Goal: Information Seeking & Learning: Learn about a topic

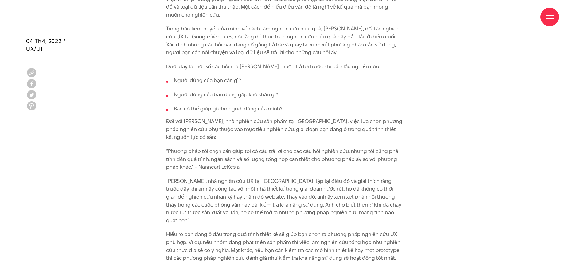
scroll to position [664, 0]
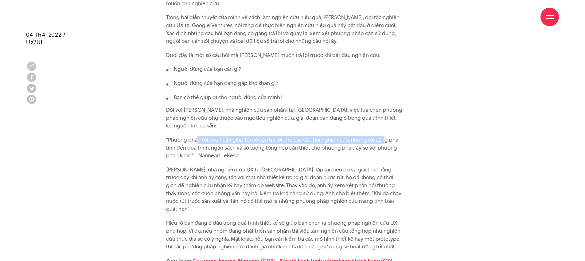
drag, startPoint x: 197, startPoint y: 137, endPoint x: 362, endPoint y: 137, distance: 165.0
click at [380, 140] on p "“Phương pháp tôi chọn cần giúp tôi có câu trả lời cho các câu hỏi nghiên cứu, n…" at bounding box center [285, 148] width 238 height 24
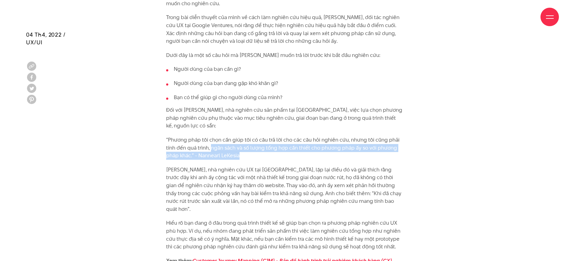
drag, startPoint x: 213, startPoint y: 152, endPoint x: 241, endPoint y: 158, distance: 28.0
click at [241, 158] on p "“Phương pháp tôi chọn cần giúp tôi có câu trả lời cho các câu hỏi nghiên cứu, n…" at bounding box center [285, 148] width 238 height 24
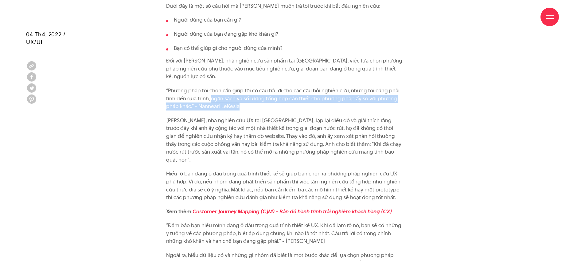
scroll to position [714, 0]
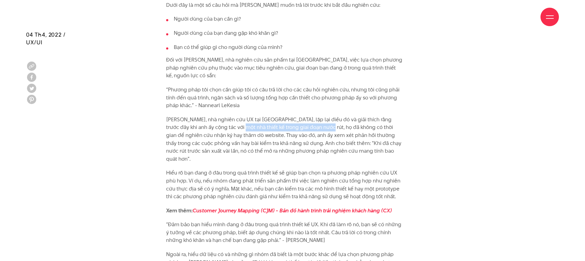
drag, startPoint x: 223, startPoint y: 124, endPoint x: 302, endPoint y: 125, distance: 79.6
click at [302, 125] on p "[PERSON_NAME], nhà nghiên cứu UX tại [GEOGRAPHIC_DATA], lặp lại điều đó và giải…" at bounding box center [285, 139] width 238 height 47
drag, startPoint x: 301, startPoint y: 116, endPoint x: 341, endPoint y: 127, distance: 41.8
click at [341, 127] on p "[PERSON_NAME], nhà nghiên cứu UX tại [GEOGRAPHIC_DATA], lặp lại điều đó và giải…" at bounding box center [285, 139] width 238 height 47
drag, startPoint x: 320, startPoint y: 145, endPoint x: 353, endPoint y: 145, distance: 33.2
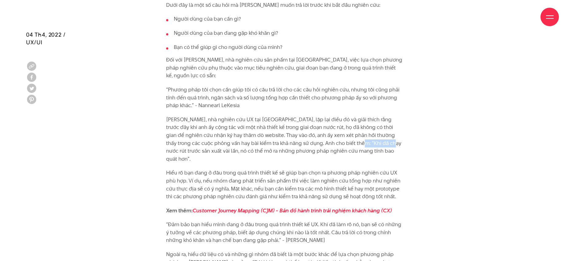
click at [353, 145] on p "[PERSON_NAME], nhà nghiên cứu UX tại [GEOGRAPHIC_DATA], lặp lại điều đó và giải…" at bounding box center [285, 139] width 238 height 47
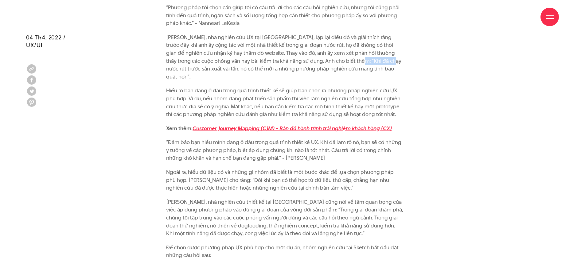
scroll to position [808, 0]
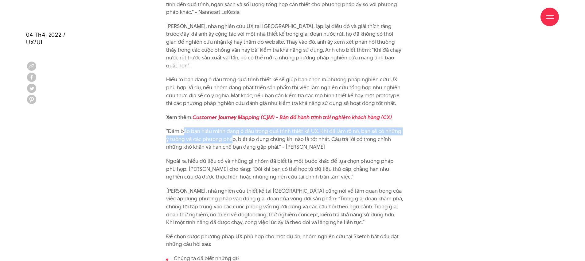
drag, startPoint x: 184, startPoint y: 125, endPoint x: 229, endPoint y: 128, distance: 45.0
click at [229, 128] on p "“Đảm bảo bạn hiểu mình đang ở đâu trong quá trình thiết kế UX. Khi đã làm rõ nó…" at bounding box center [285, 139] width 238 height 24
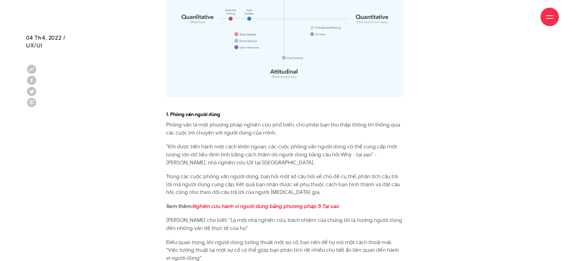
scroll to position [1281, 0]
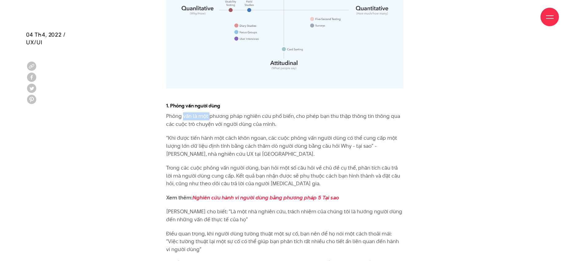
drag, startPoint x: 184, startPoint y: 108, endPoint x: 212, endPoint y: 112, distance: 28.0
click at [212, 112] on p "Phỏng vấn là một phương pháp nghiên cứu phổ biến, cho phép bạn thu thập thông t…" at bounding box center [285, 120] width 238 height 16
drag, startPoint x: 217, startPoint y: 135, endPoint x: 349, endPoint y: 127, distance: 132.7
click at [349, 134] on p "“Khi được tiến hành một cách khôn ngoan, các cuộc phỏng vấn người dùng có thể c…" at bounding box center [285, 146] width 238 height 24
drag, startPoint x: 156, startPoint y: 91, endPoint x: 254, endPoint y: 95, distance: 97.8
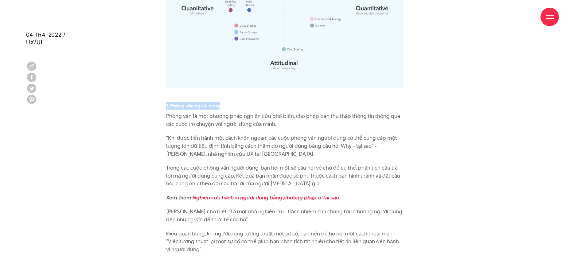
copy h4 "1. Phỏng vấn người dùng"
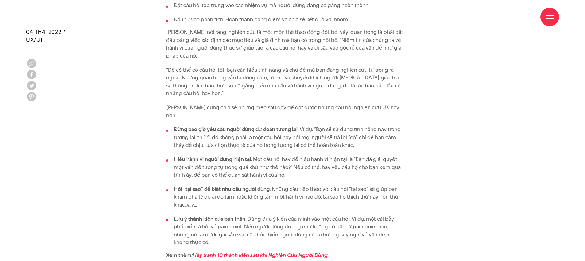
scroll to position [1569, 0]
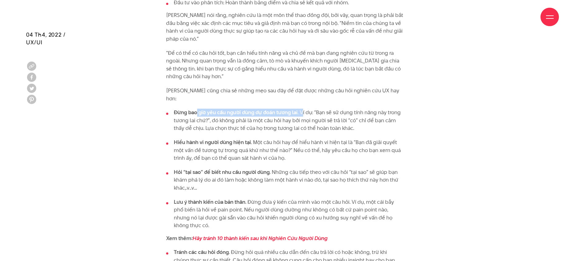
drag, startPoint x: 197, startPoint y: 93, endPoint x: 301, endPoint y: 94, distance: 104.2
click at [301, 108] on li "Đừng bao giờ yêu cầu người dùng dự đoán tương lai . Ví dụ: “Bạn sẽ sử dụng tính…" at bounding box center [285, 120] width 238 height 24
drag, startPoint x: 332, startPoint y: 98, endPoint x: 351, endPoint y: 115, distance: 25.3
click at [362, 108] on li "Đừng bao giờ yêu cầu người dùng dự đoán tương lai . Ví dụ: “Bạn sẽ sử dụng tính…" at bounding box center [285, 120] width 238 height 24
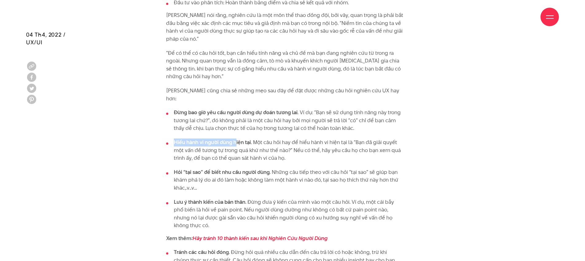
drag, startPoint x: 172, startPoint y: 124, endPoint x: 236, endPoint y: 125, distance: 63.3
click at [236, 138] on li "Hiểu hành vi người dùng hiện tại . Một câu hỏi hay để hiểu hành vi hiện tại là …" at bounding box center [285, 150] width 238 height 24
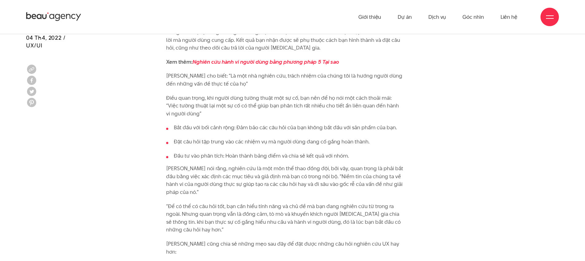
scroll to position [1414, 0]
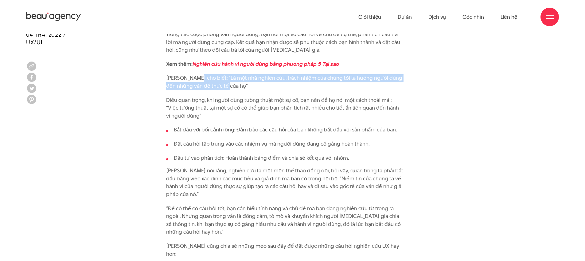
drag, startPoint x: 193, startPoint y: 69, endPoint x: 343, endPoint y: 75, distance: 149.5
click at [343, 75] on p "[PERSON_NAME] cho biết: “Là một nhà nghiên cứu, trách nhiệm của chúng tôi là hư…" at bounding box center [285, 82] width 238 height 16
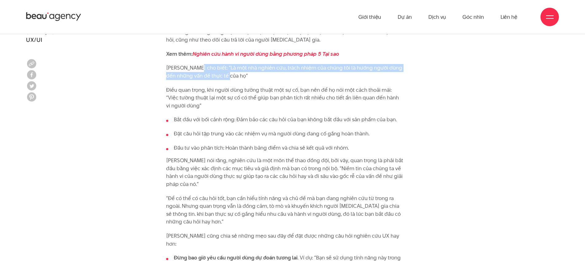
scroll to position [1425, 0]
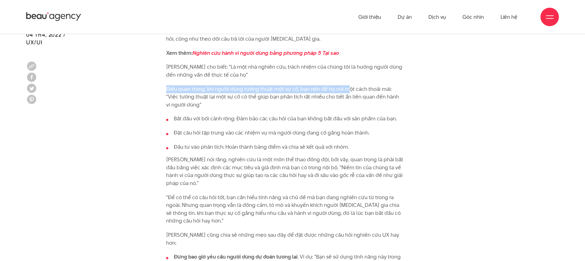
drag, startPoint x: 283, startPoint y: 76, endPoint x: 348, endPoint y: 80, distance: 65.6
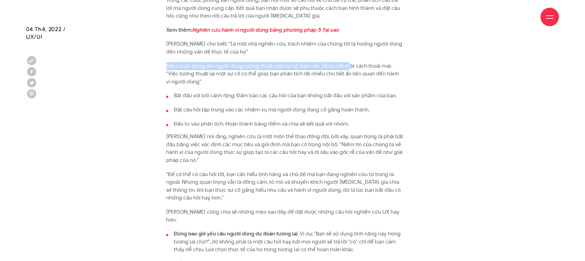
scroll to position [1462, 0]
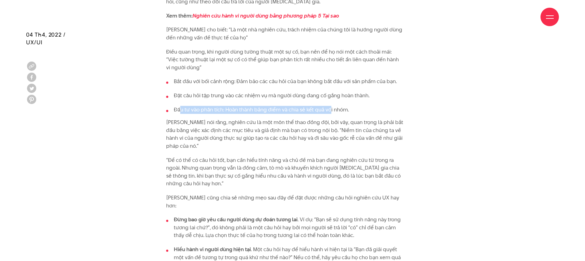
drag, startPoint x: 180, startPoint y: 101, endPoint x: 330, endPoint y: 99, distance: 149.7
click at [330, 106] on li "Đầu tư vào phân tích: Hoàn thành bảng điểm và chia sẻ kết quả với nhóm." at bounding box center [285, 110] width 238 height 8
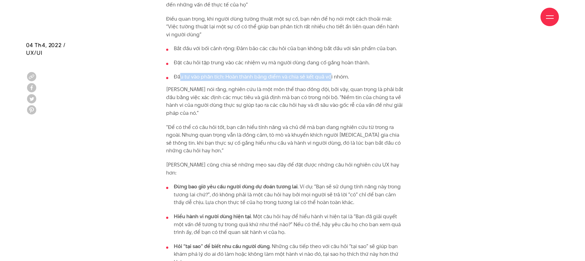
scroll to position [1506, 0]
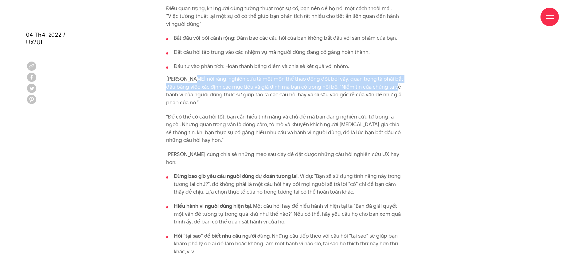
drag, startPoint x: 191, startPoint y: 72, endPoint x: 390, endPoint y: 80, distance: 199.9
click at [390, 80] on p "[PERSON_NAME] nói rằng, nghiên cứu là một môn thể thao đồng đội, bởi vây, quan …" at bounding box center [285, 90] width 238 height 31
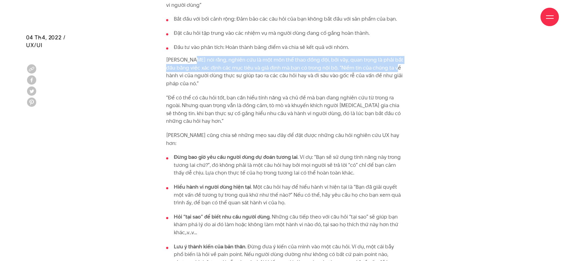
scroll to position [1528, 0]
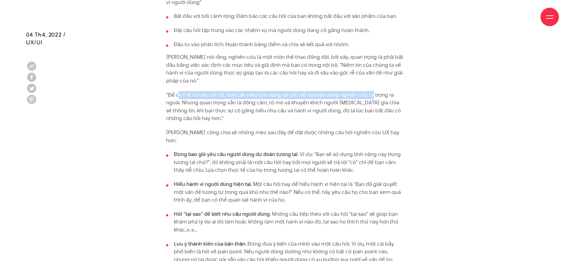
drag, startPoint x: 178, startPoint y: 88, endPoint x: 372, endPoint y: 85, distance: 193.9
click at [372, 91] on p "“Để có thể có câu hỏi tốt, bạn cần hiểu tính năng và chủ đề mà bạn đang nghiên …" at bounding box center [285, 106] width 238 height 31
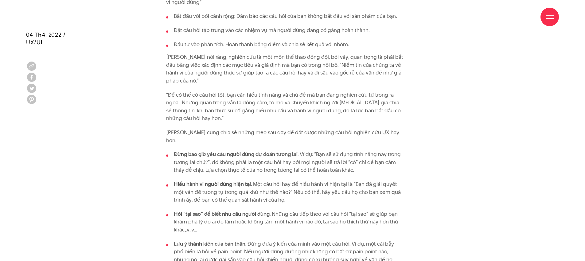
drag, startPoint x: 213, startPoint y: 89, endPoint x: 333, endPoint y: 88, distance: 120.2
click at [333, 91] on p "“Để có thể có câu hỏi tốt, bạn cần hiểu tính năng và chủ đề mà bạn đang nghiên …" at bounding box center [285, 106] width 238 height 31
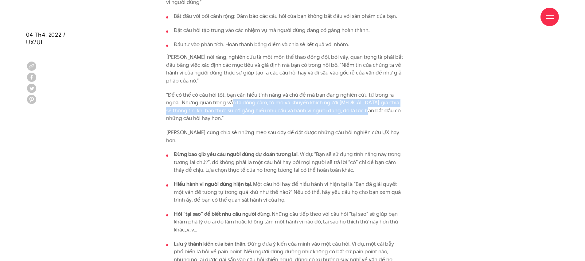
drag, startPoint x: 231, startPoint y: 95, endPoint x: 361, endPoint y: 99, distance: 129.7
click at [361, 99] on p "“Để có thể có câu hỏi tốt, bạn cần hiểu tính năng và chủ đề mà bạn đang nghiên …" at bounding box center [285, 106] width 238 height 31
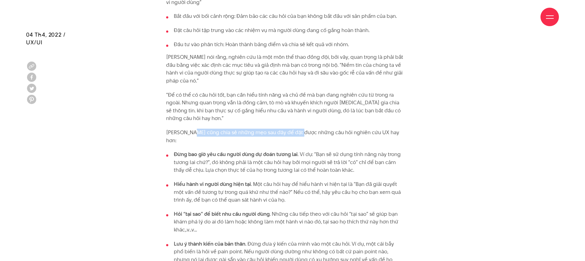
drag, startPoint x: 193, startPoint y: 125, endPoint x: 299, endPoint y: 127, distance: 106.3
click at [299, 128] on p "[PERSON_NAME] cũng chia sẻ những mẹo sau đây để đặt được những câu hỏi nghiên c…" at bounding box center [285, 136] width 238 height 16
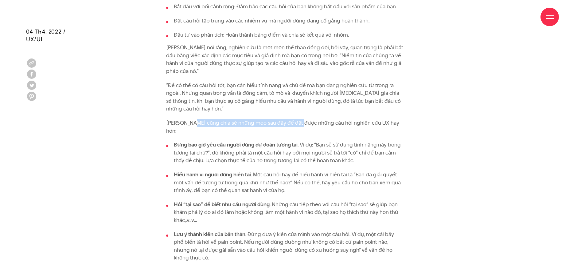
scroll to position [1538, 0]
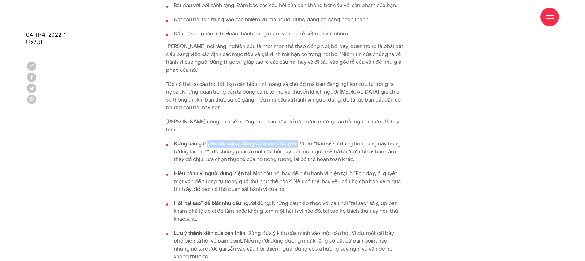
drag, startPoint x: 207, startPoint y: 124, endPoint x: 297, endPoint y: 126, distance: 90.7
click at [297, 140] on li "Đừng bao giờ yêu cầu người dùng dự đoán tương lai . Ví dụ: “Bạn sẽ sử dụng tính…" at bounding box center [285, 152] width 238 height 24
drag, startPoint x: 329, startPoint y: 127, endPoint x: 386, endPoint y: 127, distance: 57.5
click at [386, 140] on li "Đừng bao giờ yêu cầu người dùng dự đoán tương lai . Ví dụ: “Bạn sẽ sử dụng tính…" at bounding box center [285, 152] width 238 height 24
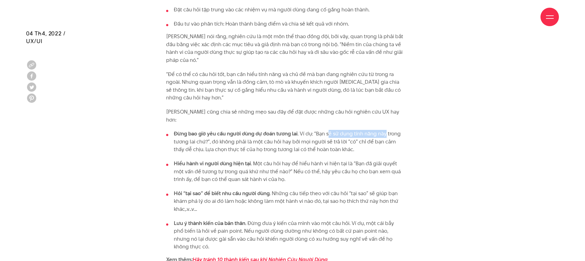
scroll to position [1549, 0]
drag, startPoint x: 286, startPoint y: 124, endPoint x: 367, endPoint y: 126, distance: 81.1
click at [367, 129] on li "Đừng bao giờ yêu cầu người dùng dự đoán tương lai . Ví dụ: “Bạn sẽ sử dụng tính…" at bounding box center [285, 141] width 238 height 24
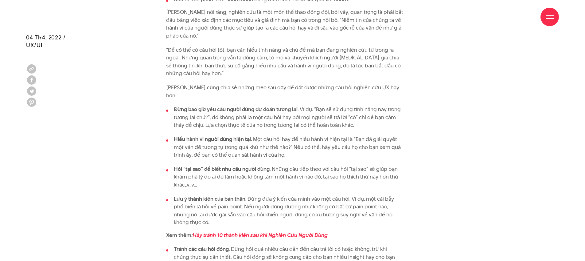
scroll to position [1577, 0]
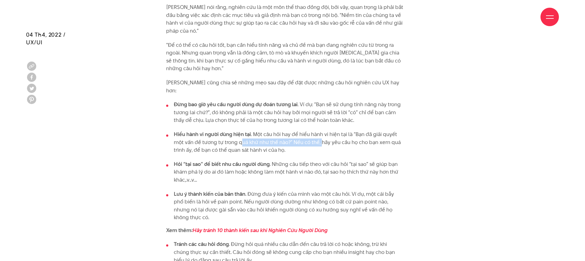
drag, startPoint x: 240, startPoint y: 124, endPoint x: 321, endPoint y: 123, distance: 80.5
click at [321, 130] on li "Hiểu hành vi người dùng hiện tại . Một câu hỏi hay để hiểu hành vi hiện tại là …" at bounding box center [285, 142] width 238 height 24
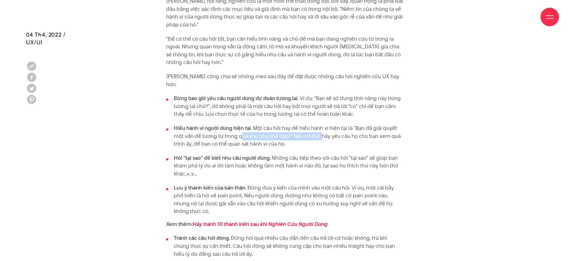
scroll to position [1584, 0]
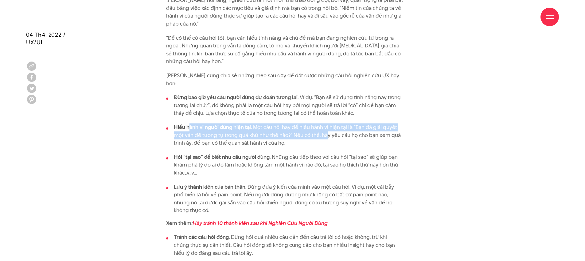
drag, startPoint x: 193, startPoint y: 108, endPoint x: 328, endPoint y: 118, distance: 135.2
click at [328, 123] on li "Hiểu hành vi người dùng hiện tại . Một câu hỏi hay để hiểu hành vi hiện tại là …" at bounding box center [285, 135] width 238 height 24
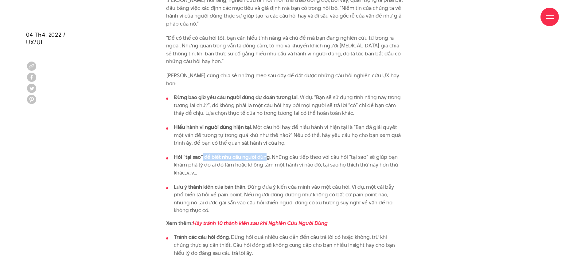
drag, startPoint x: 203, startPoint y: 143, endPoint x: 272, endPoint y: 138, distance: 69.3
click at [269, 153] on strong "Hỏi “tại sao” để biết nhu cầu người dùng" at bounding box center [222, 156] width 96 height 7
drag, startPoint x: 303, startPoint y: 139, endPoint x: 377, endPoint y: 143, distance: 74.5
click at [377, 153] on li "Hỏi “tại sao” để biết nhu cầu người dùng . Những câu tiếp theo với câu hỏi “tại…" at bounding box center [285, 165] width 238 height 24
drag, startPoint x: 222, startPoint y: 148, endPoint x: 339, endPoint y: 148, distance: 116.8
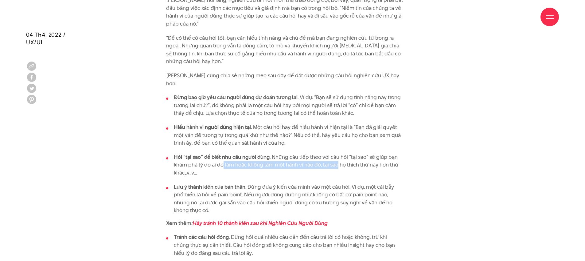
click at [339, 153] on li "Hỏi “tại sao” để biết nhu cầu người dùng . Những câu tiếp theo với câu hỏi “tại…" at bounding box center [285, 165] width 238 height 24
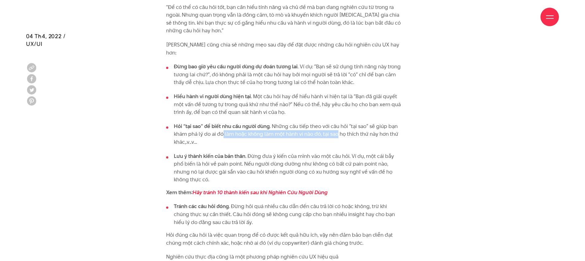
scroll to position [1617, 0]
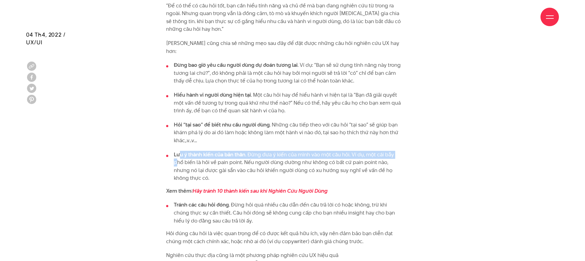
drag, startPoint x: 180, startPoint y: 138, endPoint x: 397, endPoint y: 136, distance: 217.0
click at [397, 151] on li "Lưu ý thành kiến của bản thân . Đừng đưa ý kiến của mình vào một câu hỏi. Ví dụ…" at bounding box center [285, 166] width 238 height 31
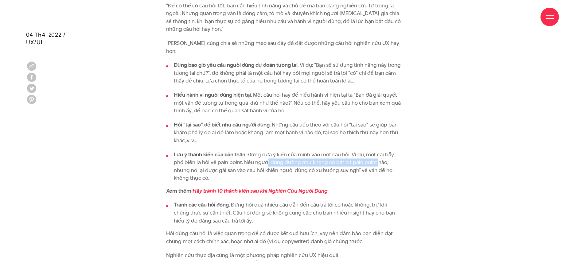
drag, startPoint x: 259, startPoint y: 145, endPoint x: 364, endPoint y: 146, distance: 105.7
click at [364, 151] on li "Lưu ý thành kiến của bản thân . Đừng đưa ý kiến của mình vào một câu hỏi. Ví dụ…" at bounding box center [285, 166] width 238 height 31
drag, startPoint x: 240, startPoint y: 151, endPoint x: 360, endPoint y: 151, distance: 120.8
click at [360, 151] on li "Lưu ý thành kiến của bản thân . Đừng đưa ý kiến của mình vào một câu hỏi. Ví dụ…" at bounding box center [285, 166] width 238 height 31
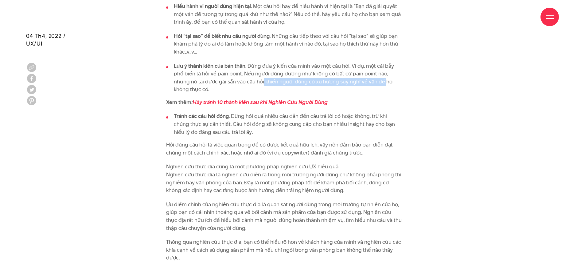
scroll to position [1706, 0]
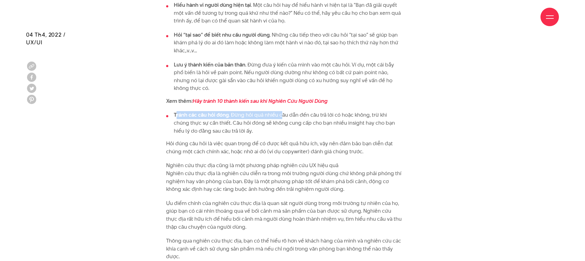
drag, startPoint x: 177, startPoint y: 90, endPoint x: 281, endPoint y: 90, distance: 104.2
click at [281, 111] on li "Tránh các câu hỏi đóng . Đừng hỏi quá nhiều câu dẫn đến câu trả lời có hoặc khô…" at bounding box center [285, 123] width 238 height 24
drag, startPoint x: 263, startPoint y: 98, endPoint x: 309, endPoint y: 99, distance: 45.8
click at [309, 111] on li "Tránh các câu hỏi đóng . Đừng hỏi quá nhiều câu dẫn đến câu trả lời có hoặc khô…" at bounding box center [285, 123] width 238 height 24
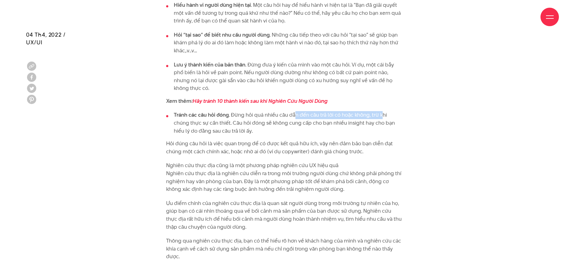
drag, startPoint x: 295, startPoint y: 91, endPoint x: 382, endPoint y: 93, distance: 86.4
click at [382, 111] on li "Tránh các câu hỏi đóng . Đừng hỏi quá nhiều câu dẫn đến câu trả lời có hoặc khô…" at bounding box center [285, 123] width 238 height 24
drag, startPoint x: 226, startPoint y: 102, endPoint x: 362, endPoint y: 99, distance: 135.9
click at [362, 111] on li "Tránh các câu hỏi đóng . Đừng hỏi quá nhiều câu dẫn đến câu trả lời có hoặc khô…" at bounding box center [285, 123] width 238 height 24
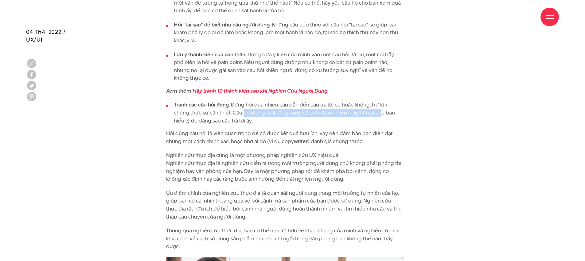
scroll to position [1721, 0]
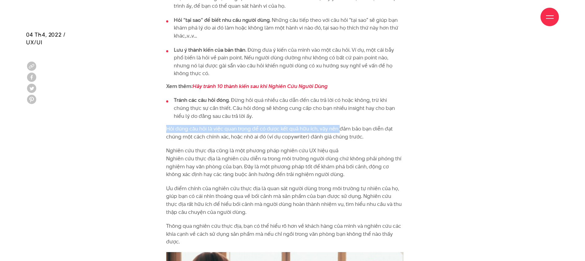
drag, startPoint x: 168, startPoint y: 106, endPoint x: 338, endPoint y: 107, distance: 169.9
click at [338, 125] on p "Hỏi đúng câu hỏi là việc quan trọng để có được kết quả hữu ích, vậy nên đảm bảo…" at bounding box center [285, 133] width 238 height 16
drag, startPoint x: 253, startPoint y: 116, endPoint x: 283, endPoint y: 117, distance: 30.1
click at [283, 125] on p "Hỏi đúng câu hỏi là việc quan trọng để có được kết quả hữu ích, vậy nên đảm bảo…" at bounding box center [285, 133] width 238 height 16
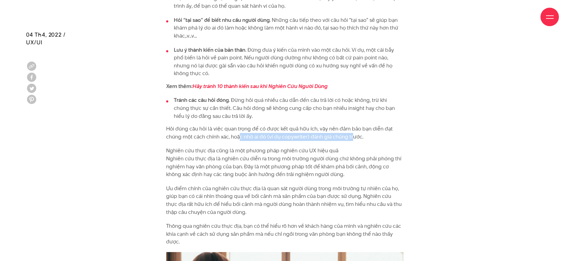
drag, startPoint x: 240, startPoint y: 112, endPoint x: 352, endPoint y: 112, distance: 112.2
click at [352, 125] on p "Hỏi đúng câu hỏi là việc quan trọng để có được kết quả hữu ích, vậy nên đảm bảo…" at bounding box center [285, 133] width 238 height 16
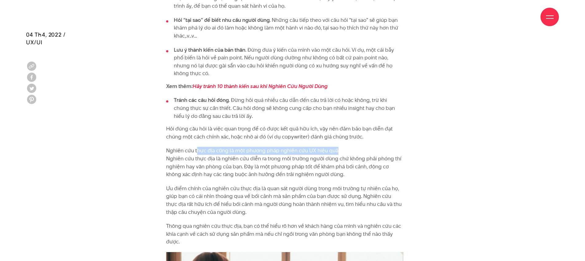
drag, startPoint x: 197, startPoint y: 124, endPoint x: 336, endPoint y: 125, distance: 139.8
click at [336, 147] on p "Nghiên cứu thực địa cũng là một phương pháp nghiên cứu UX hiệu quả Nghiên cứu t…" at bounding box center [285, 162] width 238 height 31
drag, startPoint x: 229, startPoint y: 134, endPoint x: 319, endPoint y: 130, distance: 90.4
click at [319, 147] on p "Nghiên cứu thực địa cũng là một phương pháp nghiên cứu UX hiệu quả Nghiên cứu t…" at bounding box center [285, 162] width 238 height 31
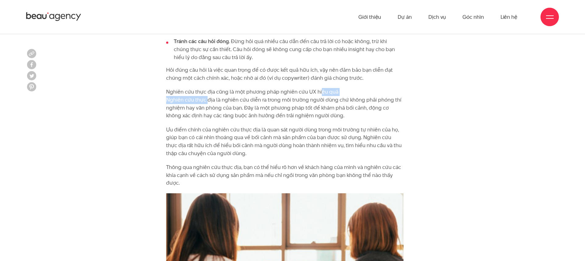
scroll to position [1762, 0]
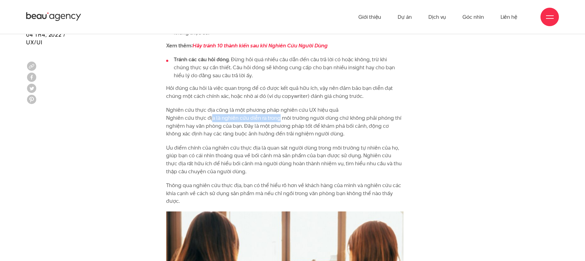
drag, startPoint x: 209, startPoint y: 92, endPoint x: 287, endPoint y: 94, distance: 78.1
click at [277, 106] on p "Nghiên cứu thực địa cũng là một phương pháp nghiên cứu UX hiệu quả Nghiên cứu t…" at bounding box center [285, 121] width 238 height 31
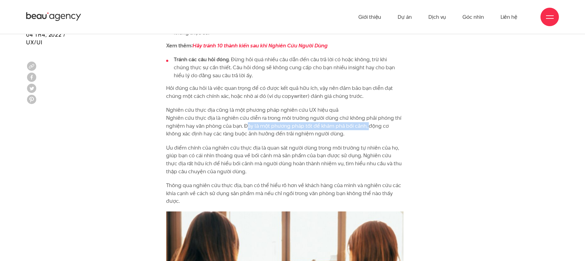
drag, startPoint x: 244, startPoint y: 104, endPoint x: 366, endPoint y: 103, distance: 122.6
click at [366, 106] on p "Nghiên cứu thực địa cũng là một phương pháp nghiên cứu UX hiệu quả Nghiên cứu t…" at bounding box center [285, 121] width 238 height 31
drag, startPoint x: 204, startPoint y: 112, endPoint x: 253, endPoint y: 113, distance: 48.2
click at [253, 113] on p "Nghiên cứu thực địa cũng là một phương pháp nghiên cứu UX hiệu quả Nghiên cứu t…" at bounding box center [285, 121] width 238 height 31
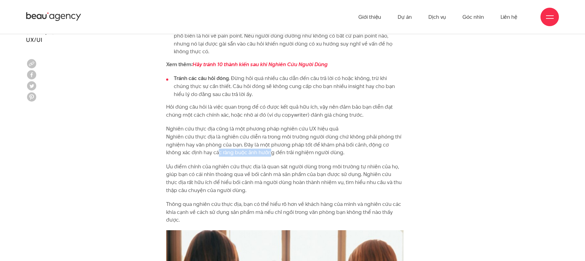
scroll to position [1740, 0]
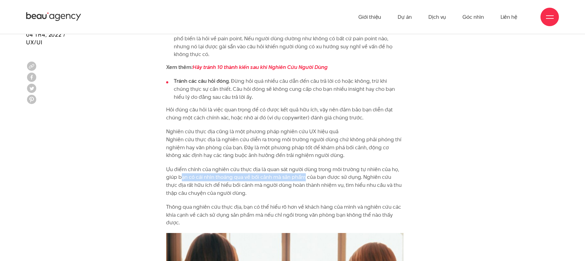
drag, startPoint x: 180, startPoint y: 153, endPoint x: 304, endPoint y: 150, distance: 123.3
click at [304, 165] on p "Ưu điểm chính của nghiên cứu thực địa là quan sát người dùng trong môi trường t…" at bounding box center [285, 180] width 238 height 31
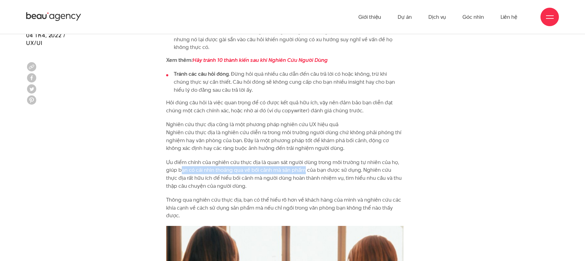
scroll to position [1748, 0]
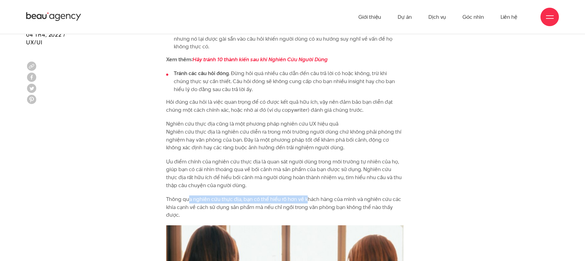
drag, startPoint x: 190, startPoint y: 175, endPoint x: 306, endPoint y: 176, distance: 116.5
click at [306, 195] on p "Thông qua nghiên cứu thực địa, bạn có thể hiểu rõ hơn về khách hàng của mình và…" at bounding box center [285, 207] width 238 height 24
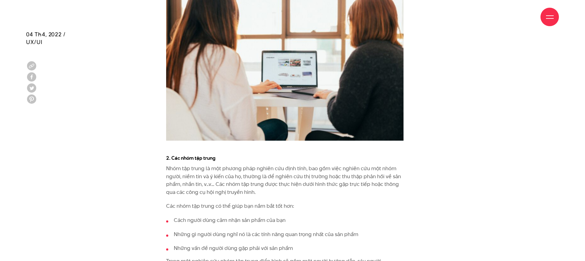
scroll to position [1991, 0]
drag, startPoint x: 191, startPoint y: 144, endPoint x: 307, endPoint y: 146, distance: 116.2
click at [307, 164] on p "Nhóm tập trung là một phương pháp nghiên cứu định tính, bao gồm việc nghiên cứu…" at bounding box center [285, 179] width 238 height 31
drag, startPoint x: 338, startPoint y: 148, endPoint x: 359, endPoint y: 148, distance: 20.6
click at [359, 164] on p "Nhóm tập trung là một phương pháp nghiên cứu định tính, bao gồm việc nghiên cứu…" at bounding box center [285, 179] width 238 height 31
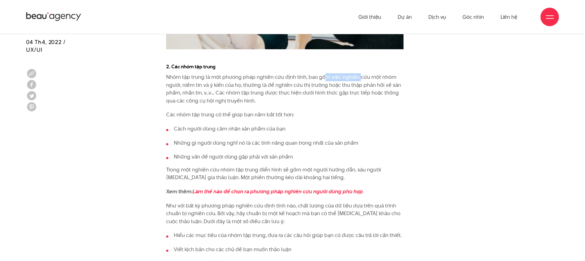
scroll to position [2080, 0]
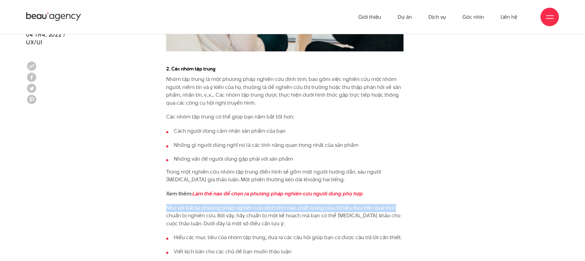
drag, startPoint x: 161, startPoint y: 185, endPoint x: 392, endPoint y: 185, distance: 231.1
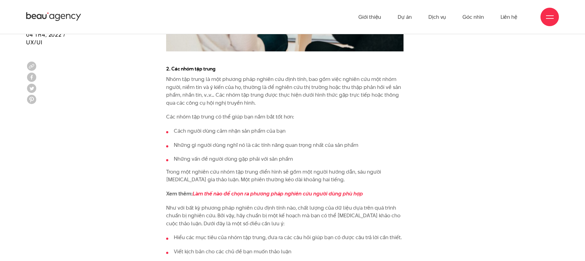
drag, startPoint x: 395, startPoint y: 186, endPoint x: 398, endPoint y: 186, distance: 3.4
click at [398, 204] on p "Như với bất kỳ phương pháp nghiên cứu định tính nào, chất lượng của dữ liệu dựa…" at bounding box center [285, 216] width 238 height 24
